Goal: Task Accomplishment & Management: Manage account settings

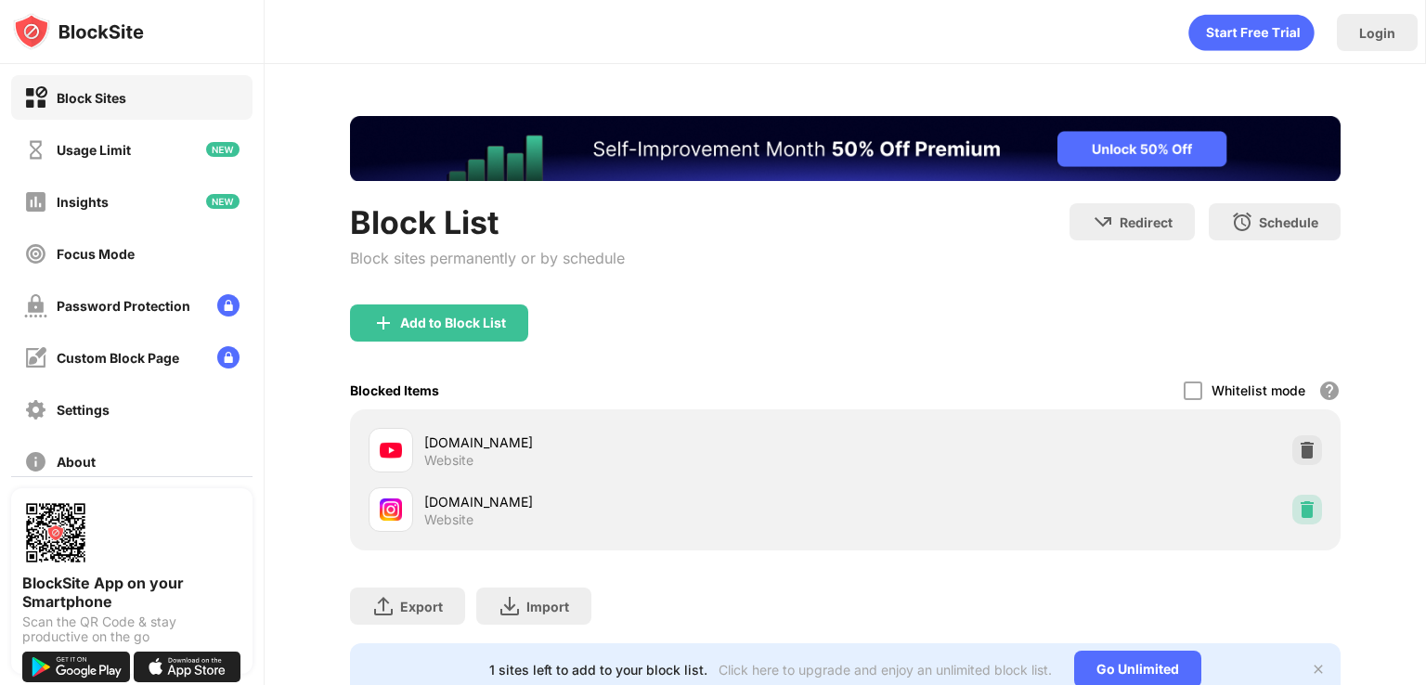
click at [1298, 503] on img at bounding box center [1307, 509] width 19 height 19
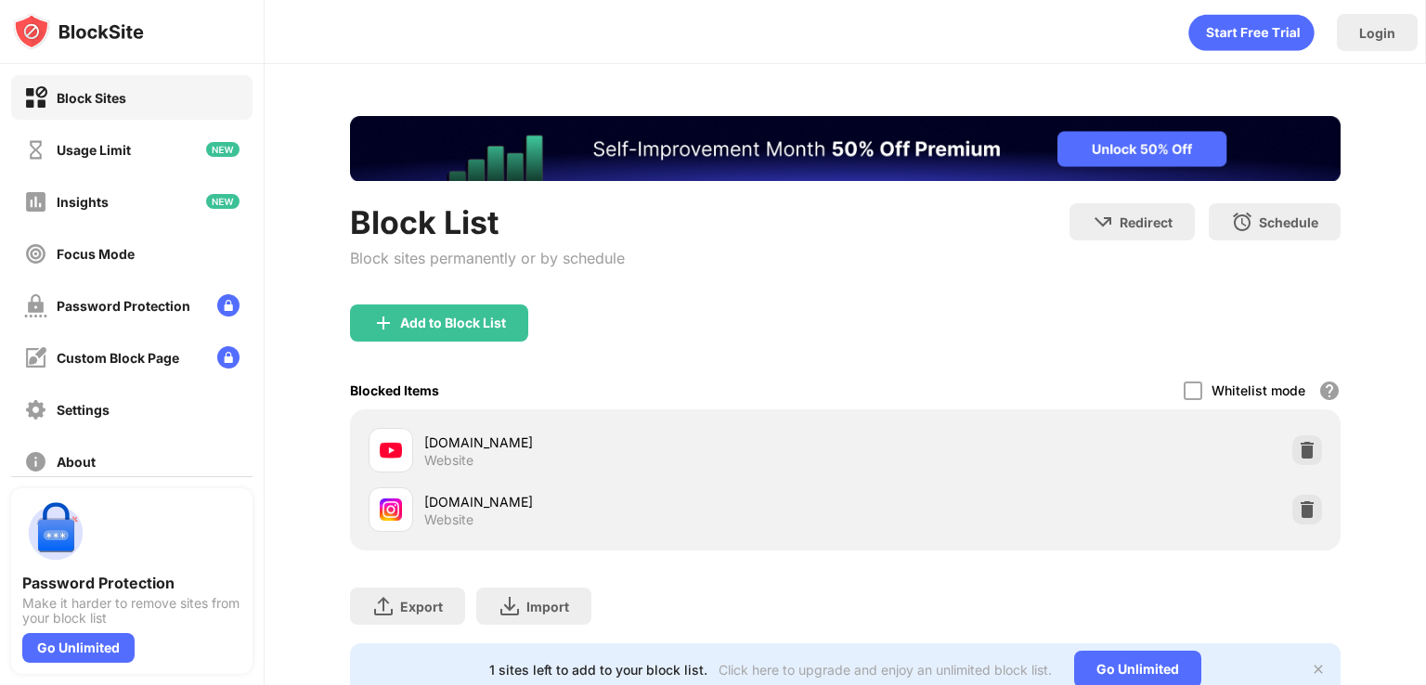
click at [1183, 399] on div "Whitelist mode Block all websites except for those in your whitelist. Whitelist…" at bounding box center [1261, 390] width 157 height 38
click at [1299, 509] on img at bounding box center [1307, 509] width 19 height 19
